Goal: Book appointment/travel/reservation

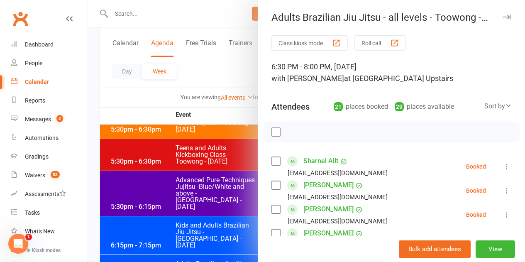
click at [271, 132] on label at bounding box center [275, 132] width 8 height 8
click at [308, 134] on icon "button" at bounding box center [311, 132] width 7 height 7
click at [272, 133] on label at bounding box center [275, 132] width 8 height 8
click at [271, 162] on label at bounding box center [275, 161] width 8 height 8
click at [271, 184] on label at bounding box center [275, 185] width 8 height 8
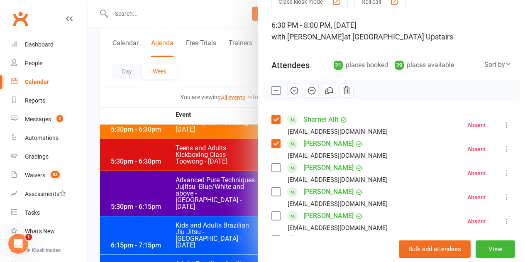
scroll to position [83, 0]
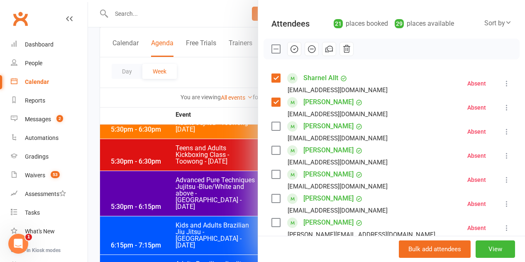
click at [271, 177] on label at bounding box center [275, 174] width 8 height 8
click at [271, 194] on label at bounding box center [275, 198] width 8 height 8
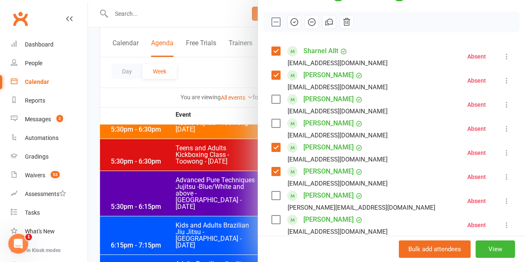
scroll to position [124, 0]
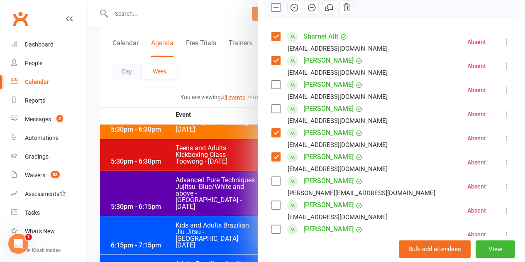
click at [271, 180] on label at bounding box center [275, 181] width 8 height 8
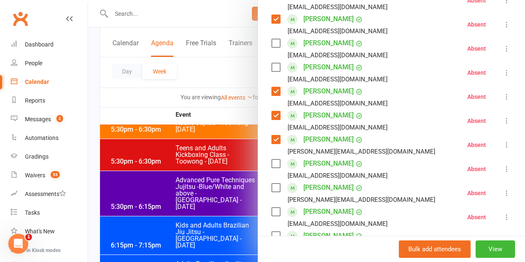
click at [271, 189] on label at bounding box center [275, 187] width 8 height 8
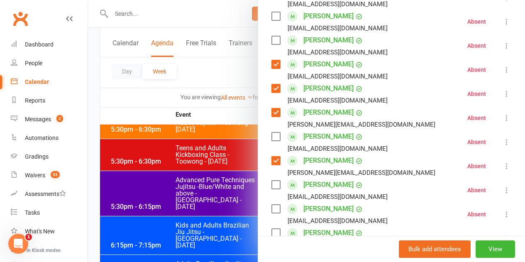
scroll to position [207, 0]
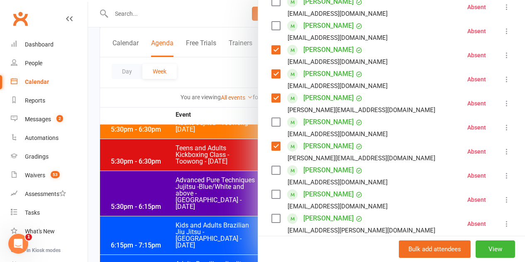
click at [271, 195] on label at bounding box center [275, 194] width 8 height 8
click at [271, 171] on label at bounding box center [275, 170] width 8 height 8
click at [271, 218] on label at bounding box center [275, 218] width 8 height 8
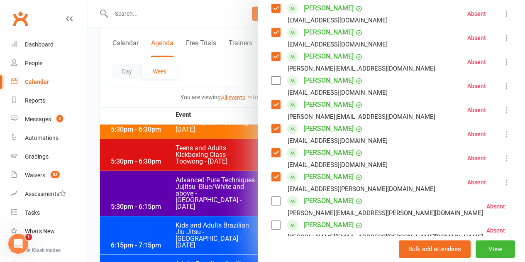
scroll to position [290, 0]
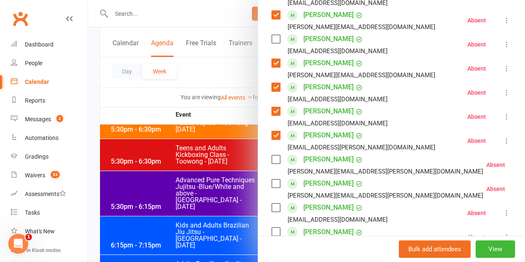
click at [272, 161] on label at bounding box center [275, 159] width 8 height 8
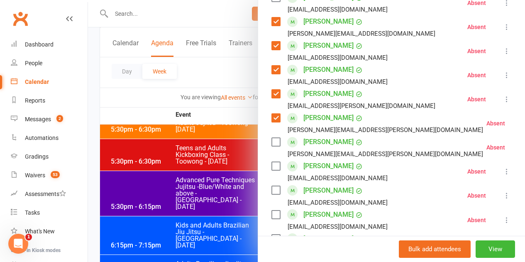
click at [272, 193] on label at bounding box center [275, 190] width 8 height 8
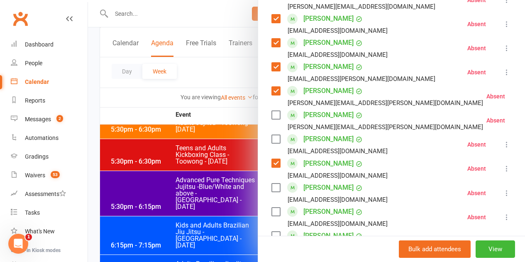
scroll to position [373, 0]
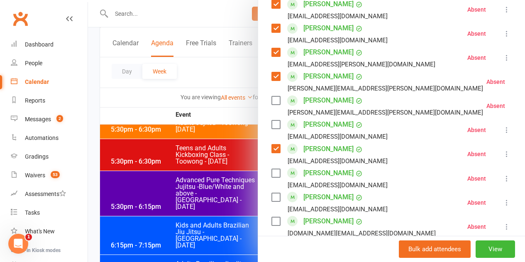
click at [272, 175] on label at bounding box center [275, 173] width 8 height 8
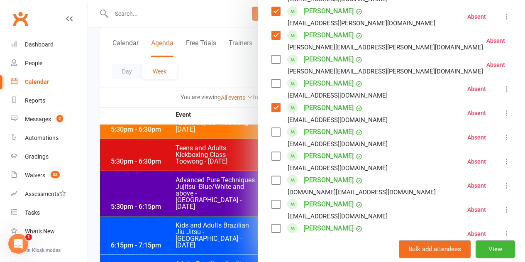
scroll to position [415, 0]
click at [271, 130] on label at bounding box center [275, 131] width 8 height 8
click at [271, 182] on label at bounding box center [275, 179] width 8 height 8
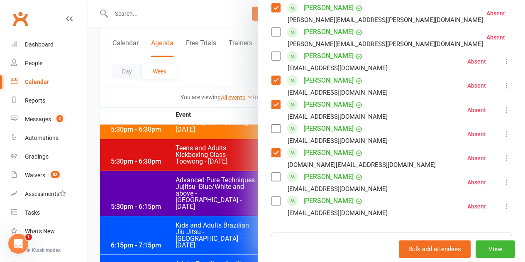
scroll to position [456, 0]
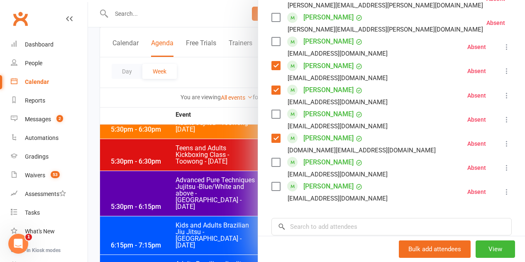
click at [271, 162] on label at bounding box center [275, 162] width 8 height 8
click at [271, 185] on label at bounding box center [275, 186] width 8 height 8
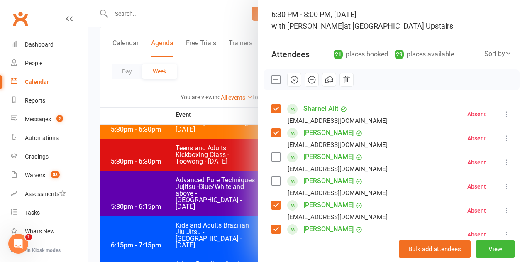
scroll to position [41, 0]
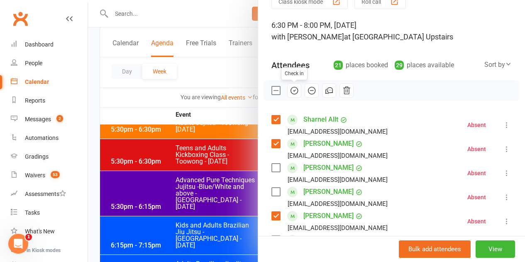
click at [292, 92] on icon "button" at bounding box center [294, 90] width 9 height 9
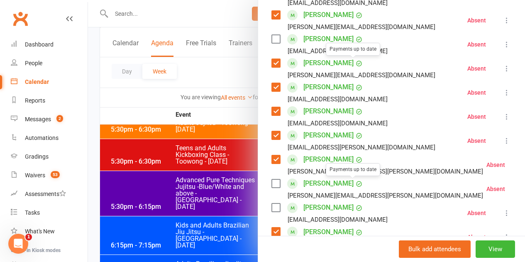
scroll to position [498, 0]
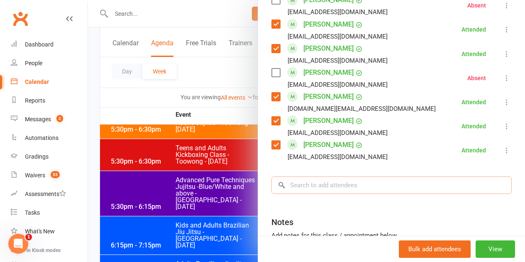
drag, startPoint x: 349, startPoint y: 185, endPoint x: 341, endPoint y: 173, distance: 14.6
click at [349, 184] on input "search" at bounding box center [391, 184] width 240 height 17
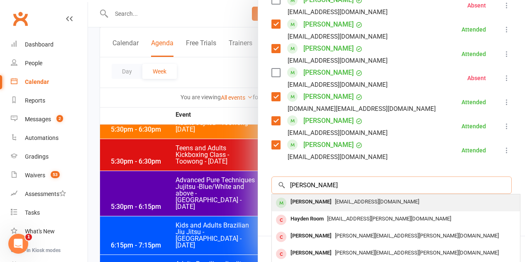
type input "[PERSON_NAME]"
click at [315, 197] on div "[PERSON_NAME]" at bounding box center [311, 202] width 48 height 12
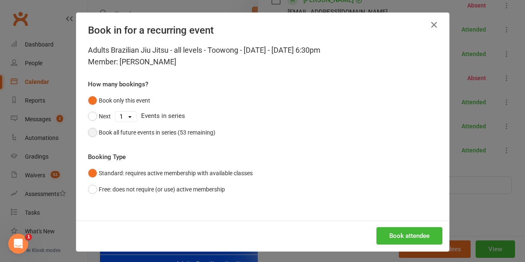
click at [151, 132] on div "Book all future events in series (53 remaining)" at bounding box center [157, 132] width 117 height 9
click at [414, 227] on button "Book attendee" at bounding box center [409, 235] width 66 height 17
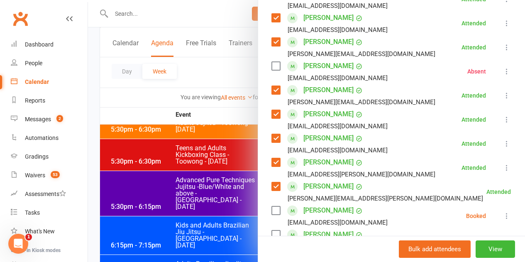
scroll to position [480, 0]
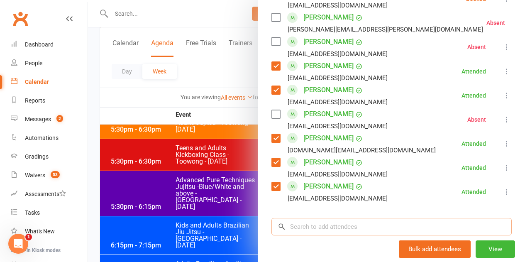
click at [351, 229] on input "search" at bounding box center [391, 226] width 240 height 17
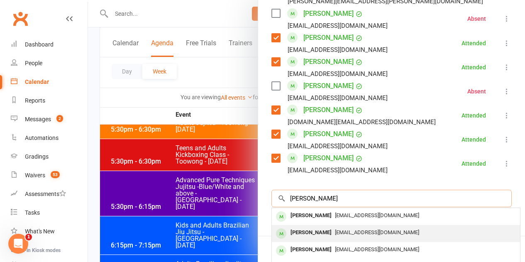
scroll to position [522, 0]
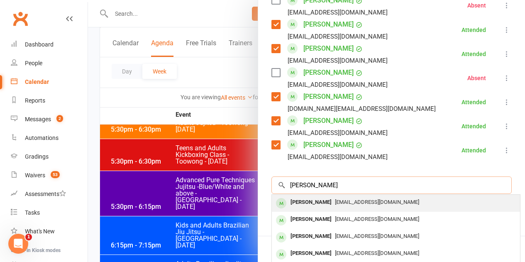
type input "[PERSON_NAME]"
click at [335, 204] on span "[EMAIL_ADDRESS][DOMAIN_NAME]" at bounding box center [377, 202] width 84 height 6
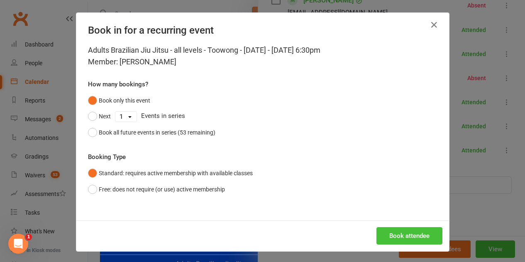
click at [426, 237] on button "Book attendee" at bounding box center [409, 235] width 66 height 17
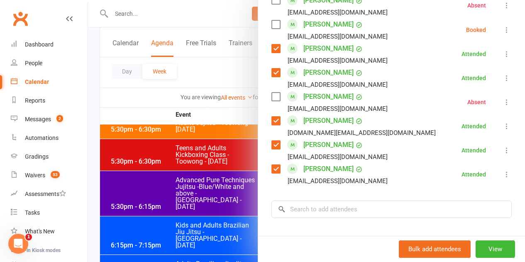
click at [271, 24] on label at bounding box center [275, 24] width 8 height 8
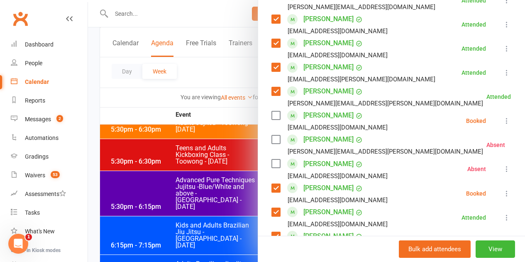
scroll to position [356, 0]
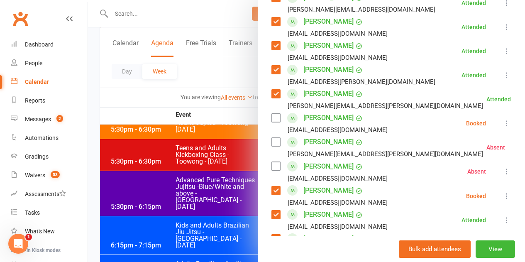
click at [271, 117] on label at bounding box center [275, 118] width 8 height 8
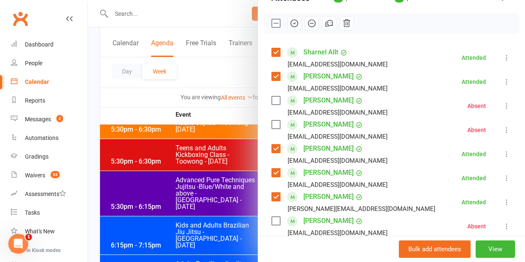
scroll to position [66, 0]
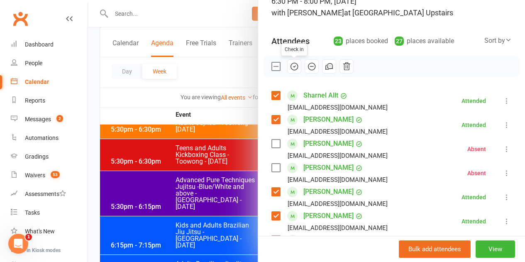
click at [290, 66] on icon "button" at bounding box center [294, 66] width 9 height 9
